Goal: Task Accomplishment & Management: Complete application form

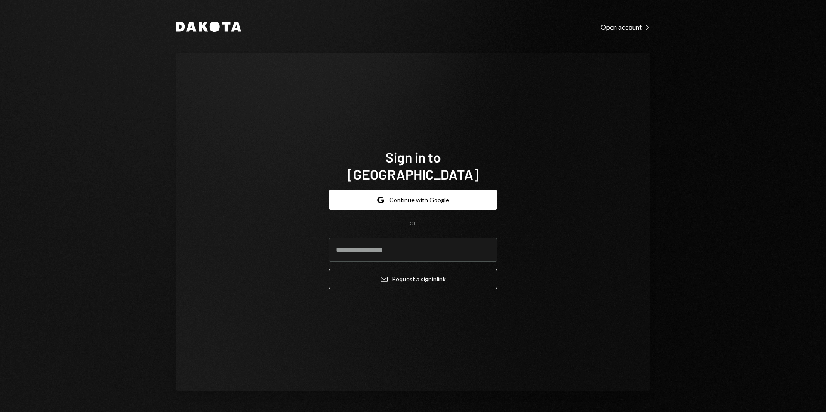
type input "**********"
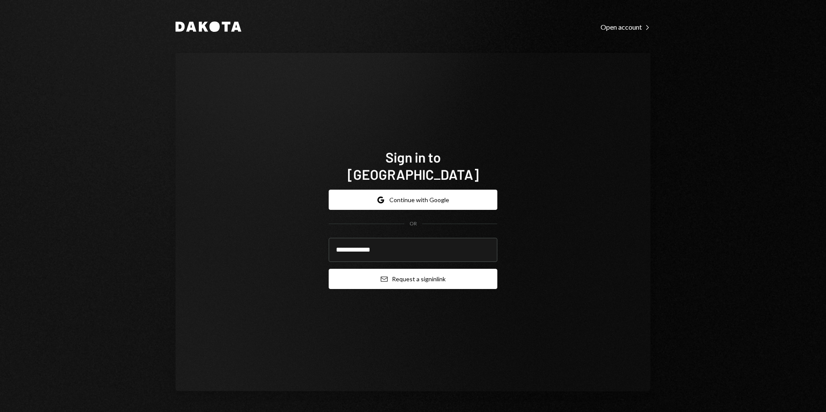
click at [419, 269] on button "Email Request a sign in link" at bounding box center [413, 279] width 169 height 20
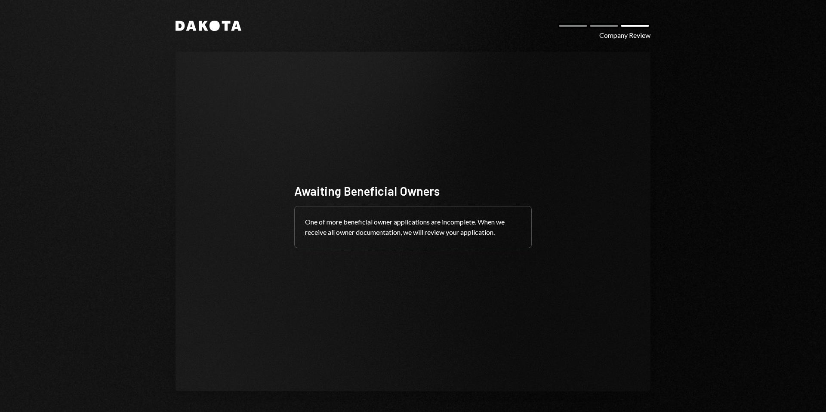
drag, startPoint x: 346, startPoint y: 199, endPoint x: 355, endPoint y: 200, distance: 9.5
click at [347, 200] on div "Awaiting Beneficial Owners One of more beneficial owner applications are incomp…" at bounding box center [412, 222] width 237 height 78
click at [607, 28] on div at bounding box center [604, 25] width 31 height 5
click at [582, 26] on div at bounding box center [573, 25] width 31 height 5
